Goal: Navigation & Orientation: Find specific page/section

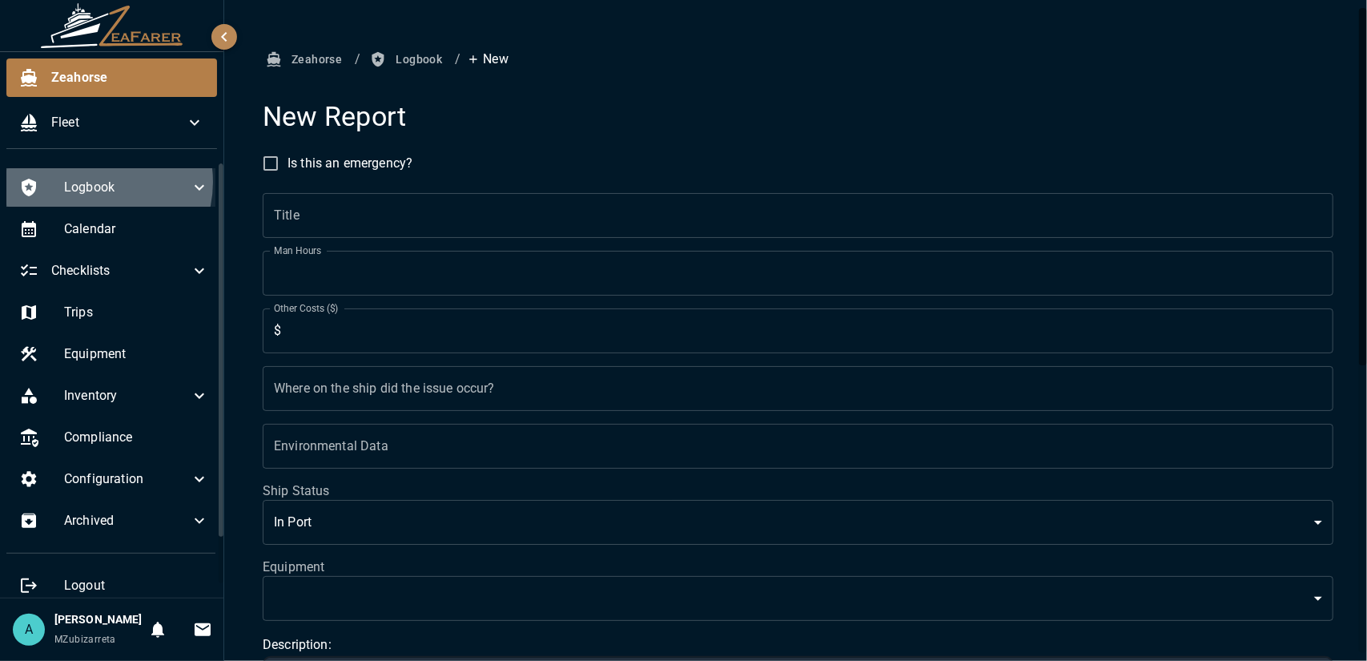
click at [94, 181] on span "Logbook" at bounding box center [127, 187] width 126 height 19
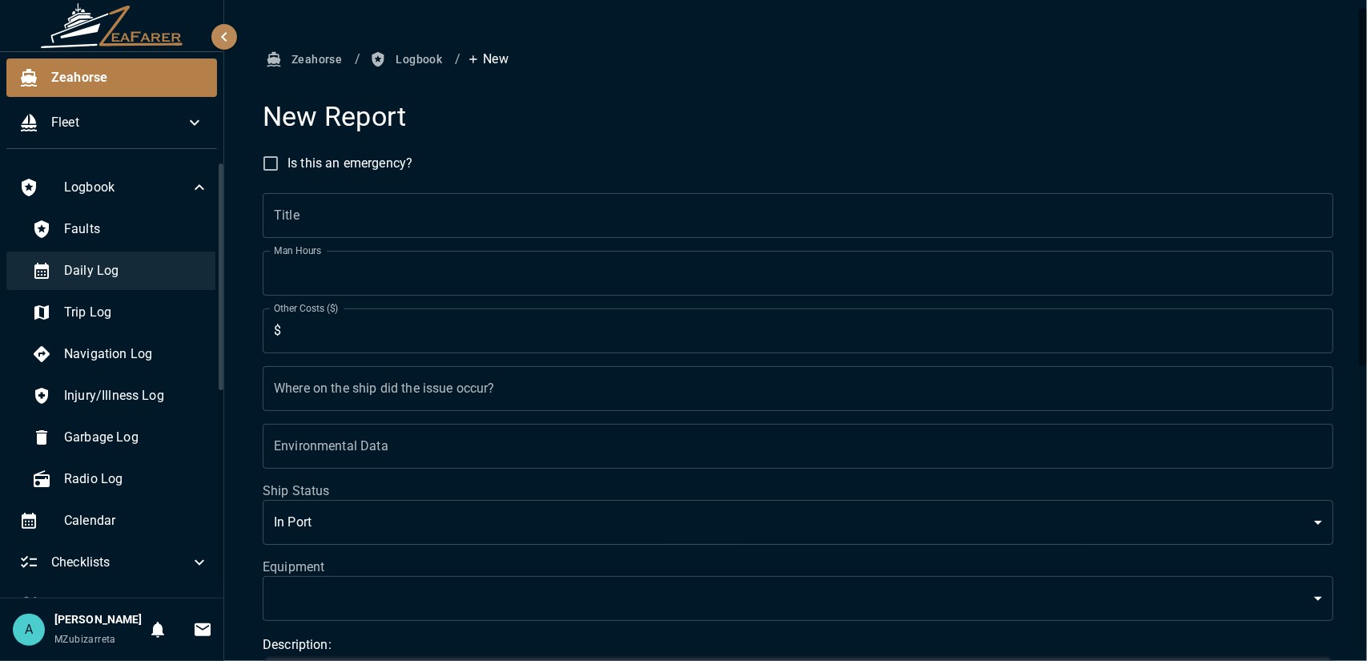
drag, startPoint x: 133, startPoint y: 238, endPoint x: 124, endPoint y: 274, distance: 37.1
click at [133, 240] on div "Faults" at bounding box center [120, 229] width 203 height 38
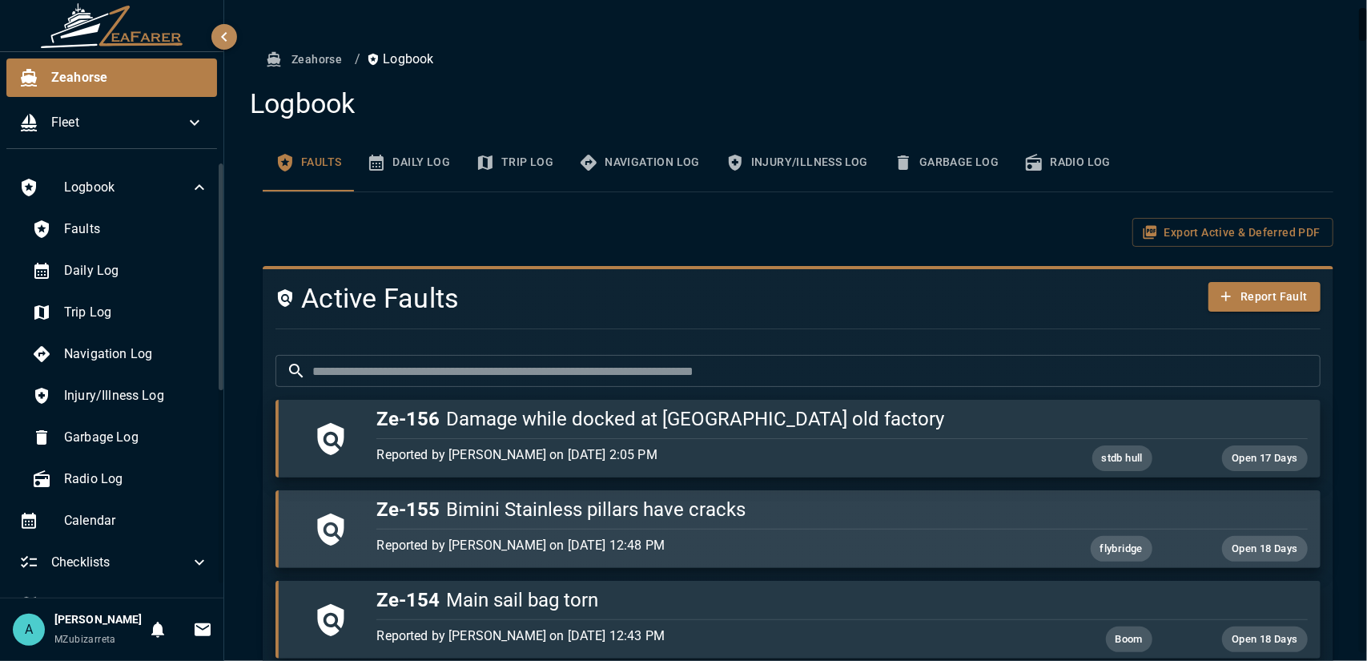
scroll to position [160, 0]
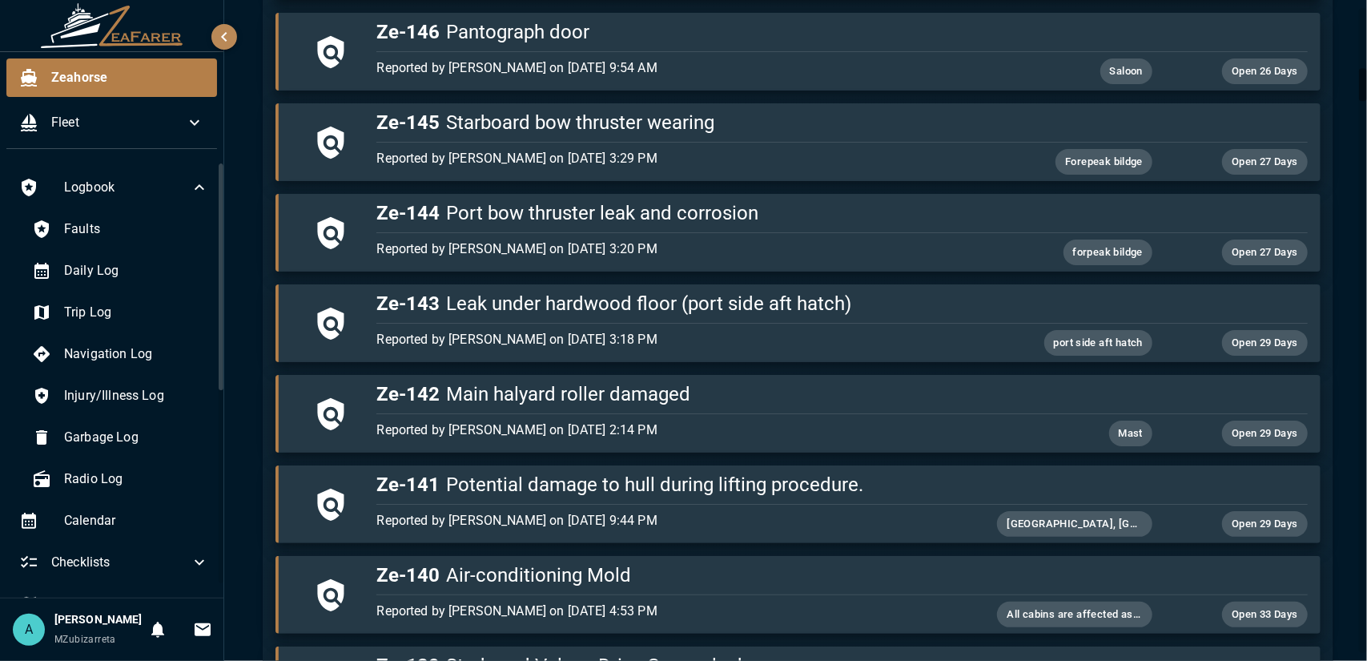
drag, startPoint x: 1359, startPoint y: 109, endPoint x: 1363, endPoint y: 102, distance: 8.2
click at [1367, 167] on div "Zeahorse / Logbook Logbook Faults Daily Log Trip Log Navigation Log Injury/Illn…" at bounding box center [795, 330] width 1143 height 661
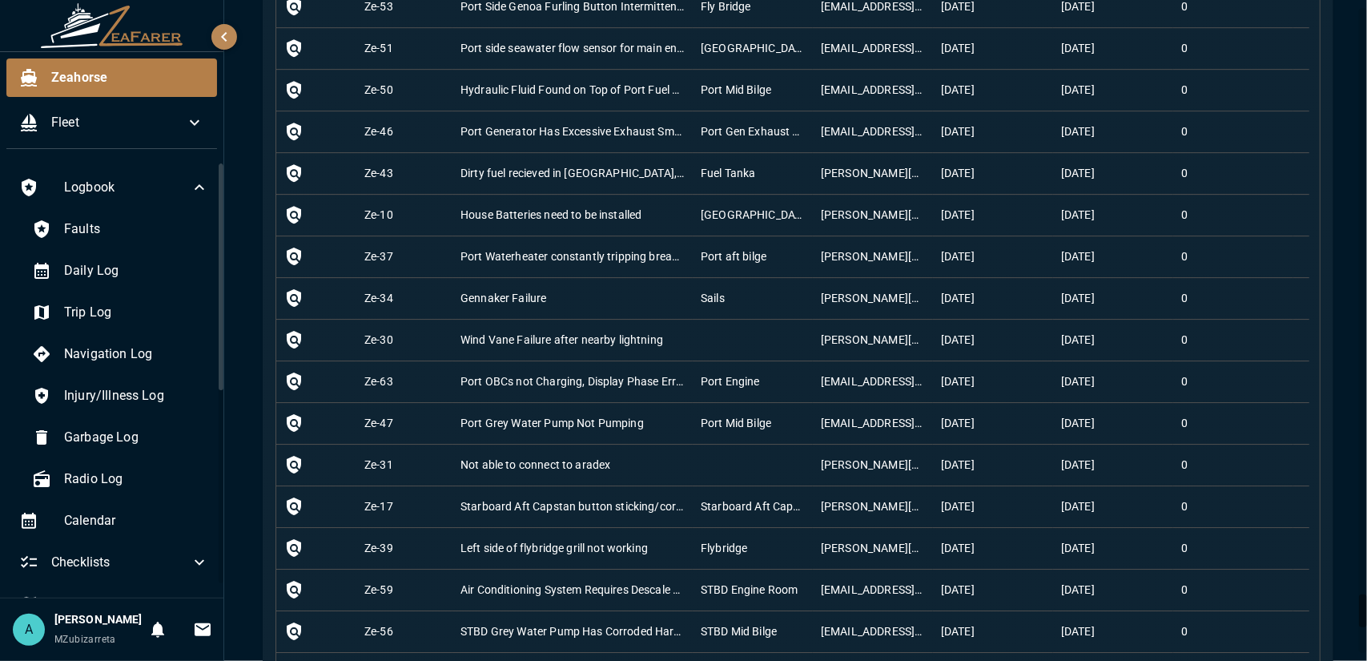
scroll to position [11310, 0]
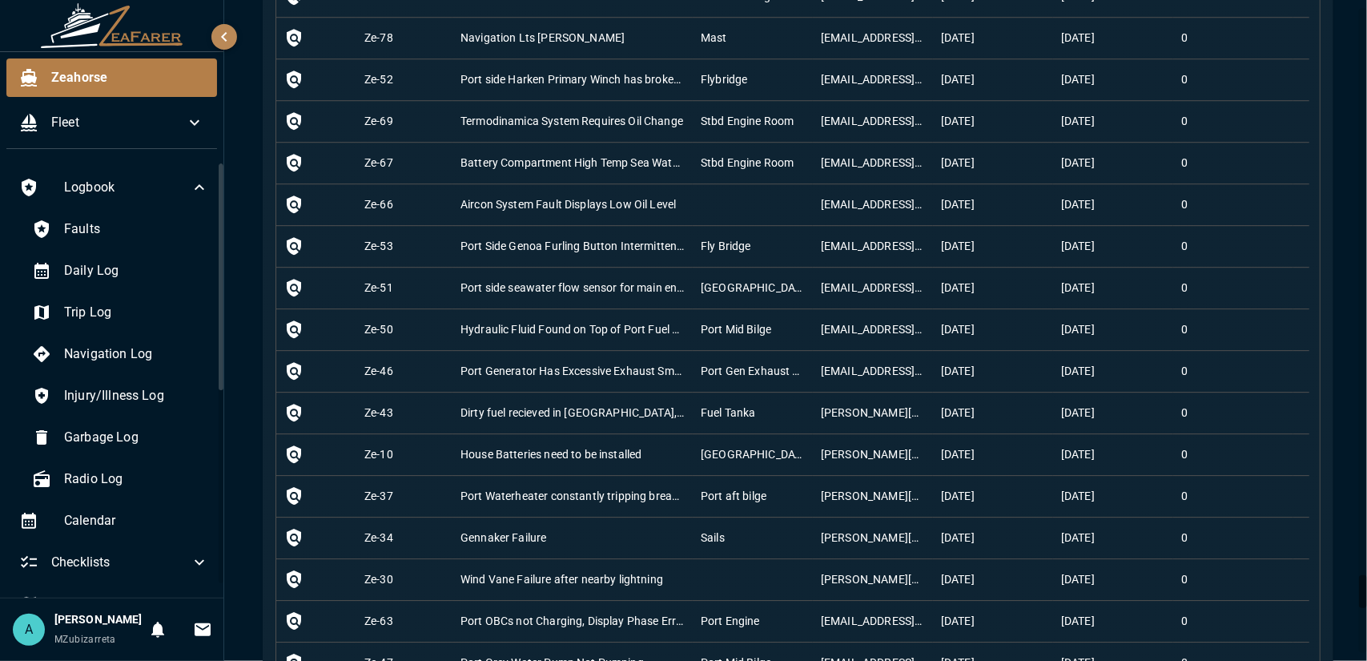
drag, startPoint x: 1367, startPoint y: 83, endPoint x: 1349, endPoint y: 590, distance: 507.4
click at [1349, 590] on div "Zeahorse / Logbook Logbook Faults Daily Log Trip Log Navigation Log Injury/Illn…" at bounding box center [795, 330] width 1143 height 661
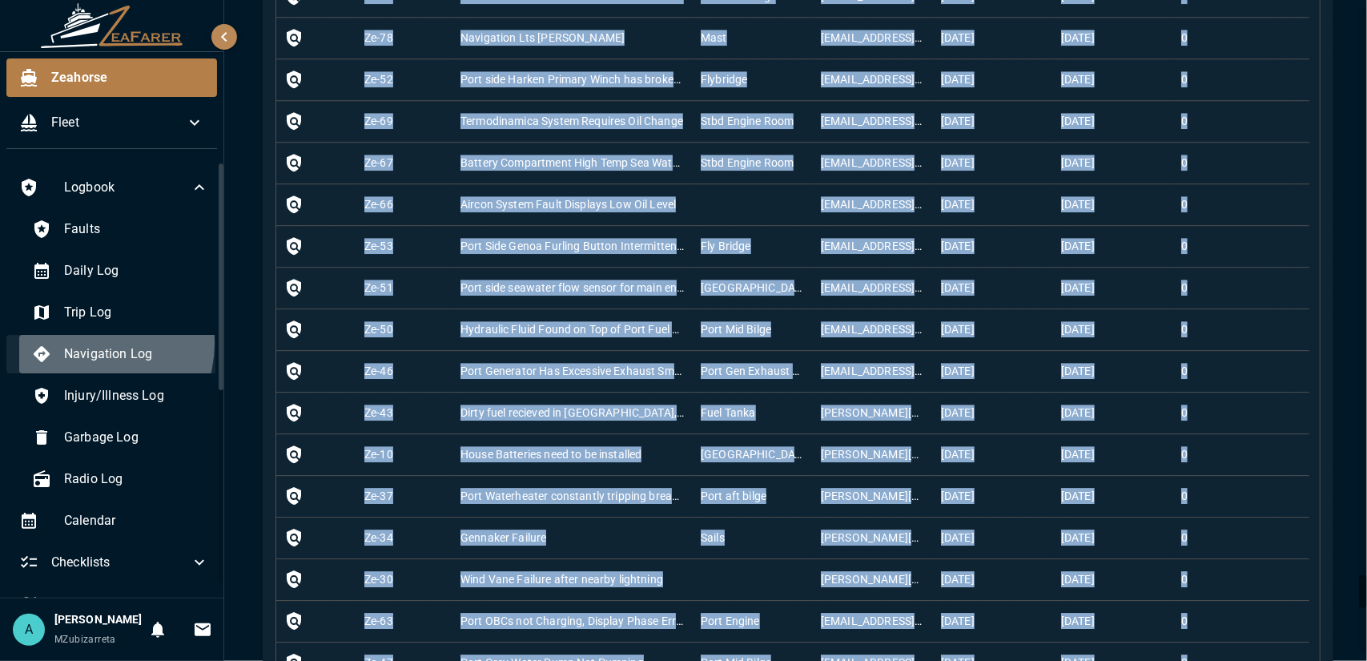
click at [84, 342] on div "Navigation Log" at bounding box center [120, 354] width 203 height 38
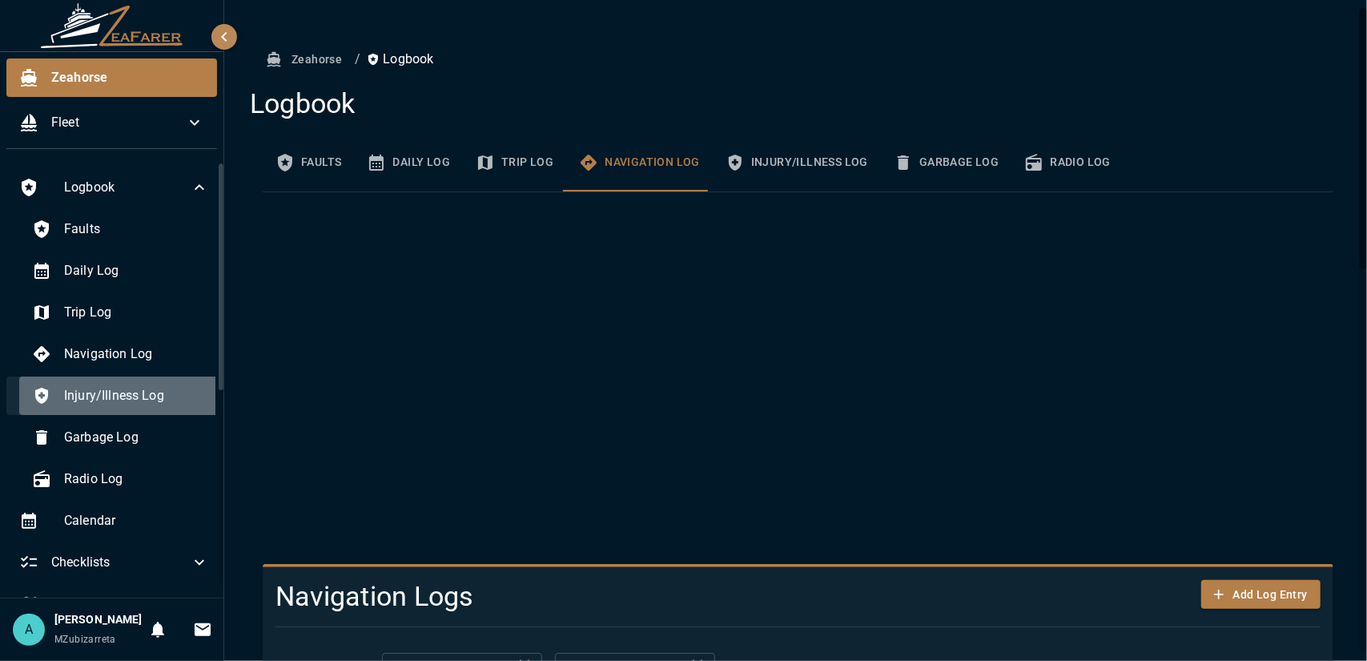
click at [120, 409] on div "Injury/Illness Log" at bounding box center [120, 396] width 203 height 38
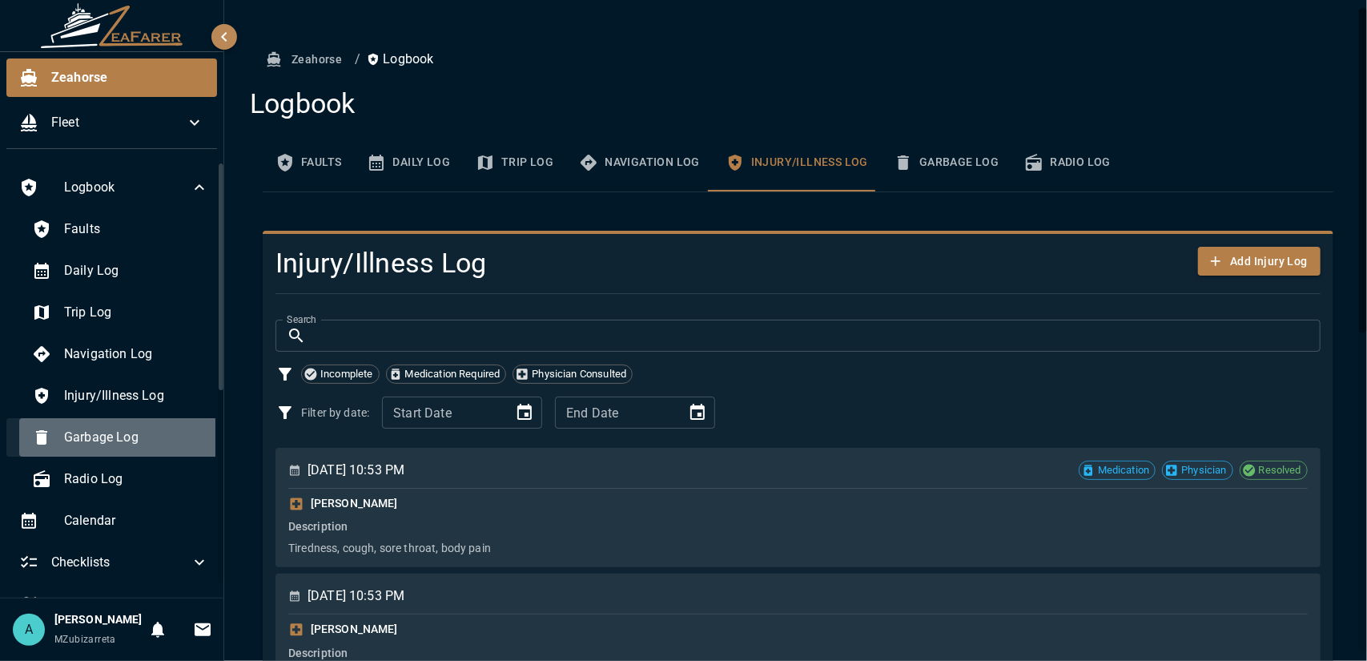
click at [125, 440] on span "Garbage Log" at bounding box center [136, 437] width 145 height 19
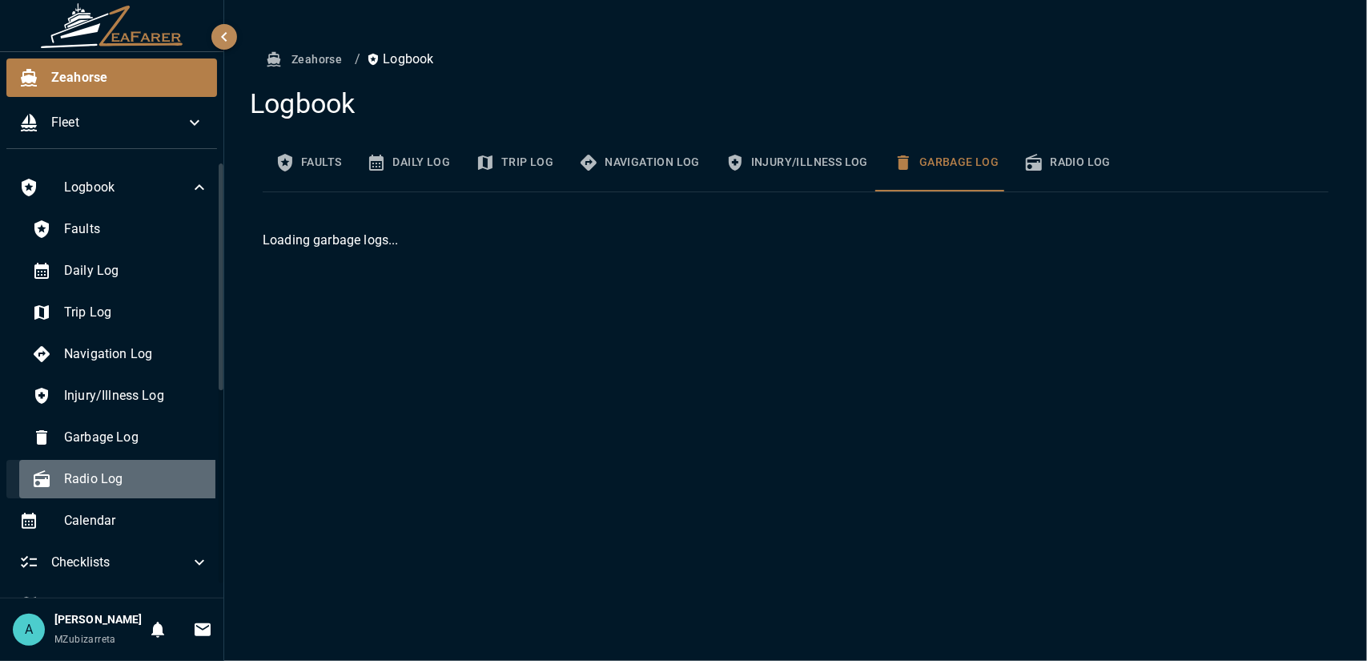
click at [138, 478] on span "Radio Log" at bounding box center [136, 478] width 145 height 19
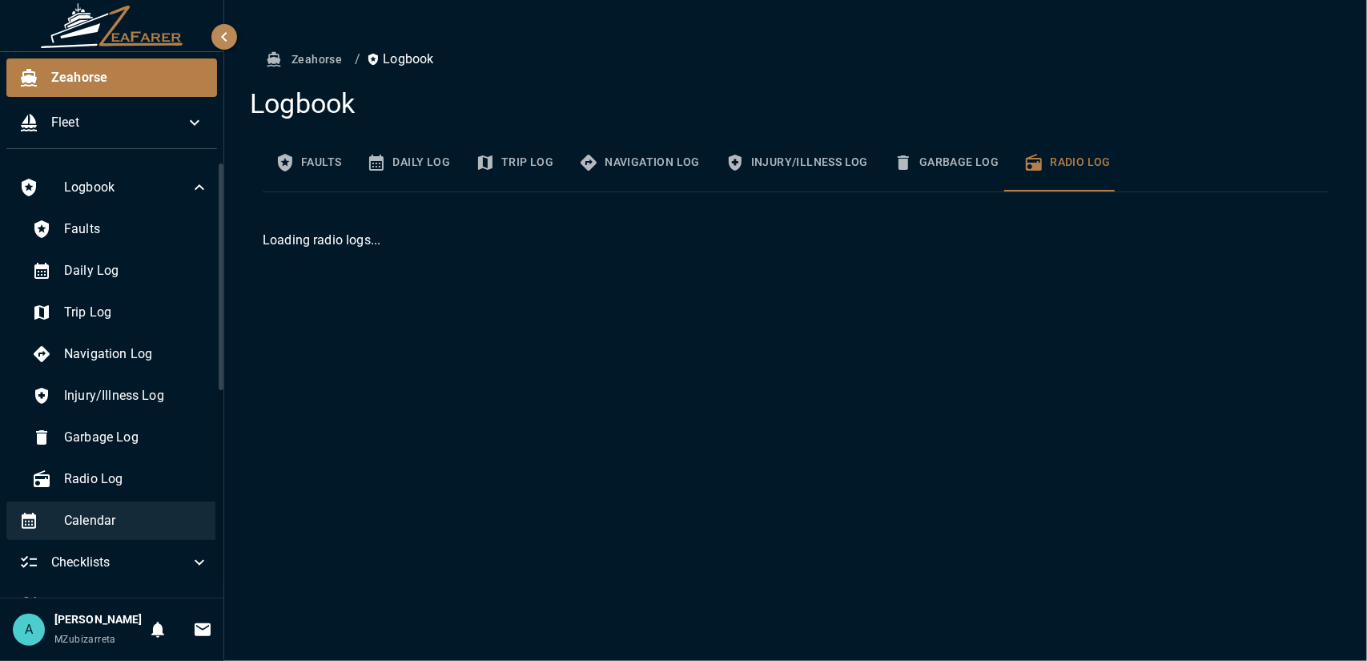
click at [139, 515] on span "Calendar" at bounding box center [136, 520] width 145 height 19
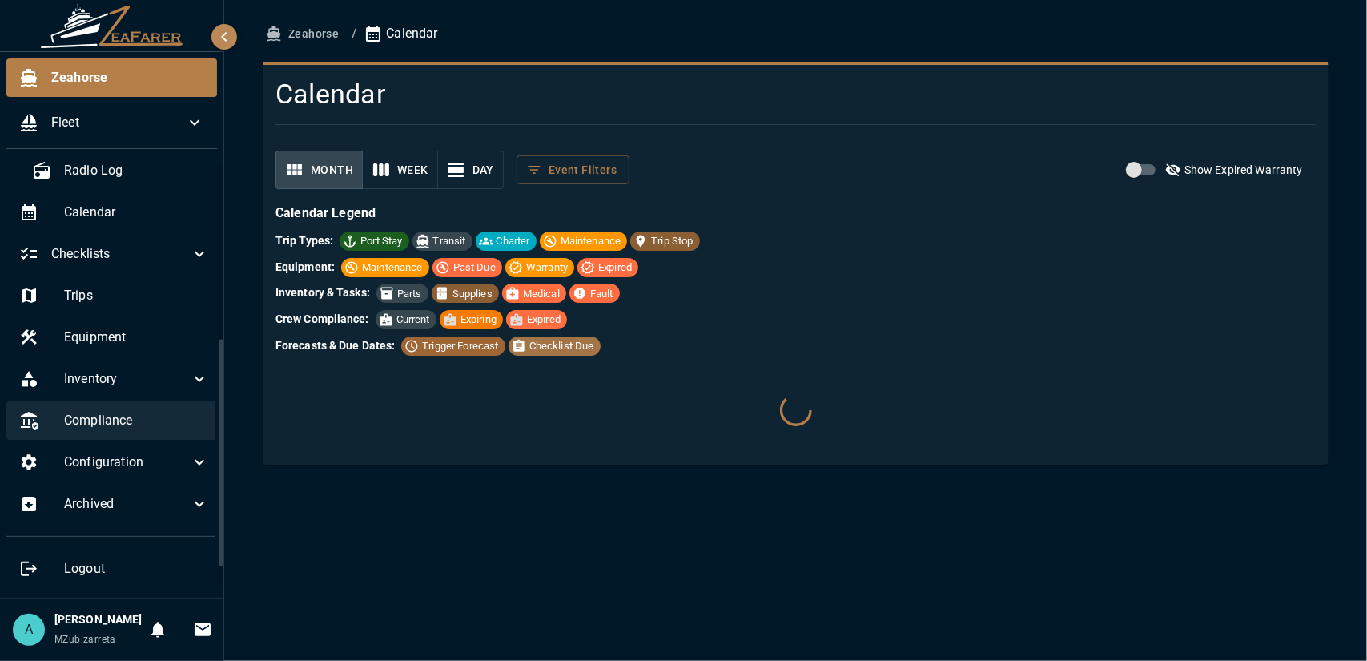
scroll to position [164, 0]
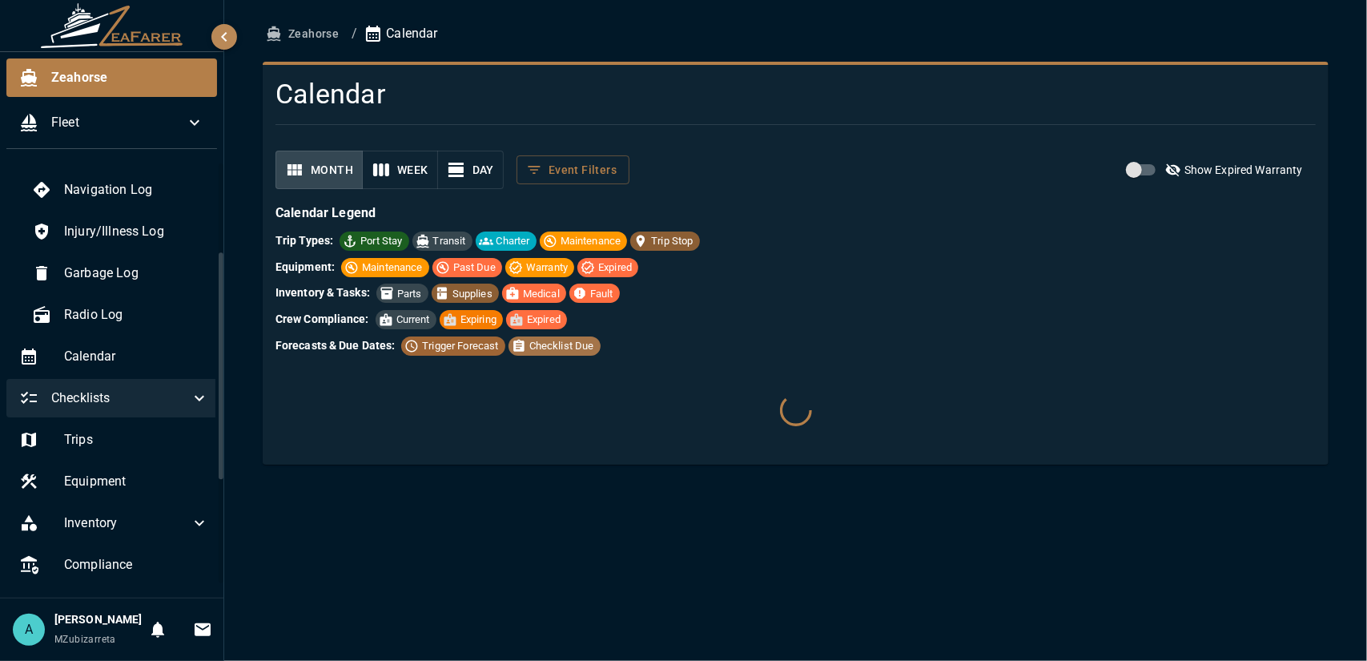
click at [160, 395] on span "Checklists" at bounding box center [120, 398] width 139 height 19
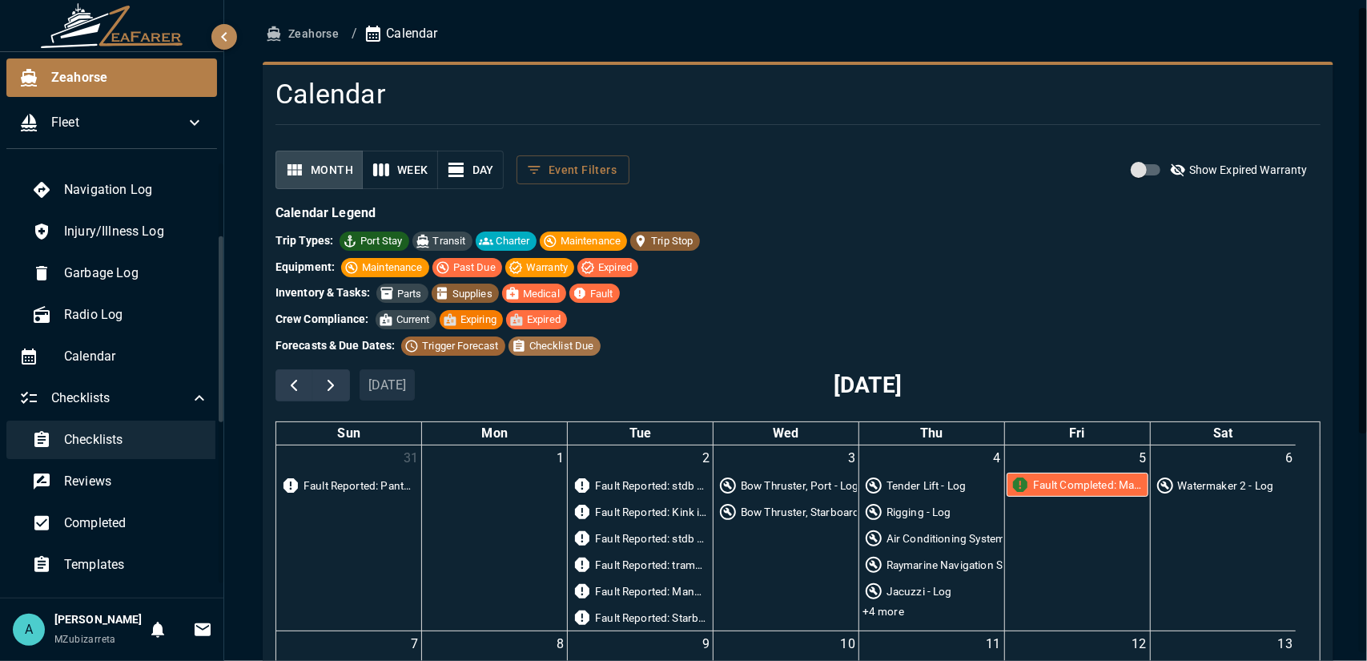
click at [141, 442] on span "Checklists" at bounding box center [136, 439] width 145 height 19
